Goal: Task Accomplishment & Management: Use online tool/utility

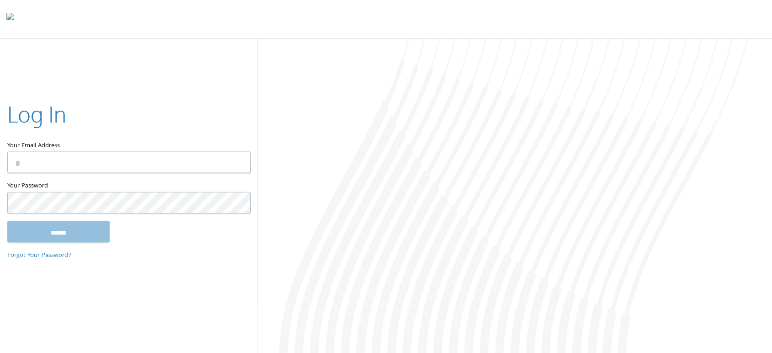
type input "**********"
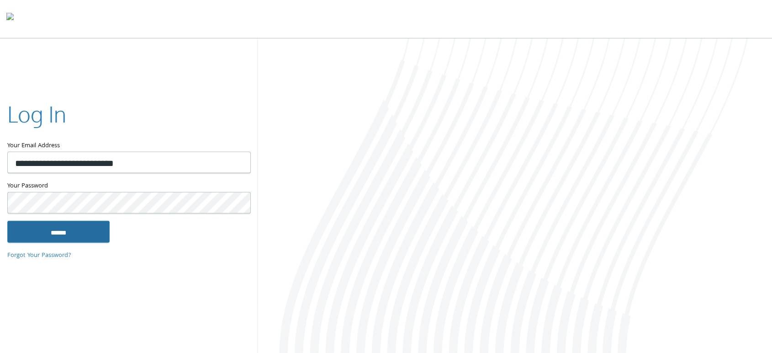
click at [73, 236] on input "******" at bounding box center [58, 231] width 102 height 22
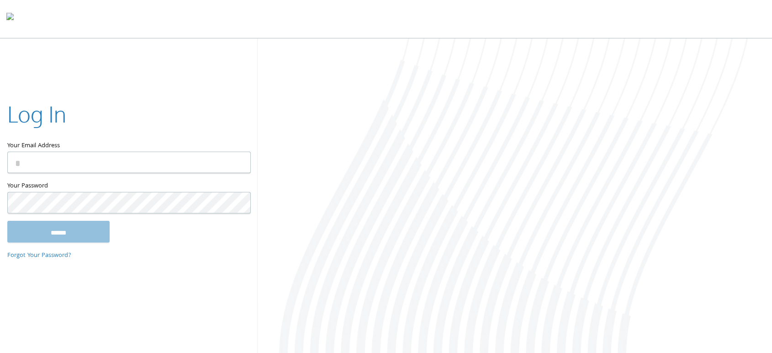
type input "**********"
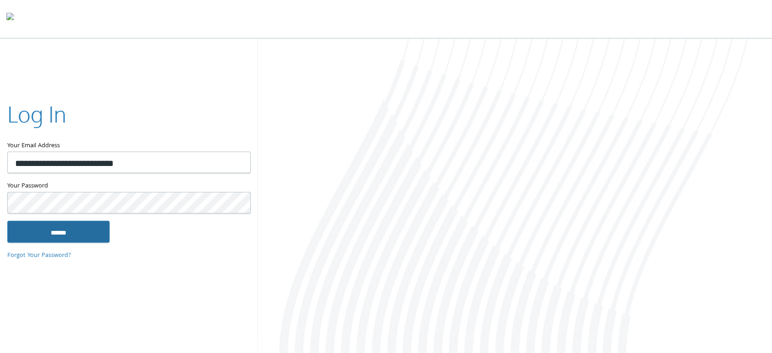
click at [85, 228] on input "******" at bounding box center [58, 231] width 102 height 22
